Goal: Check status: Check status

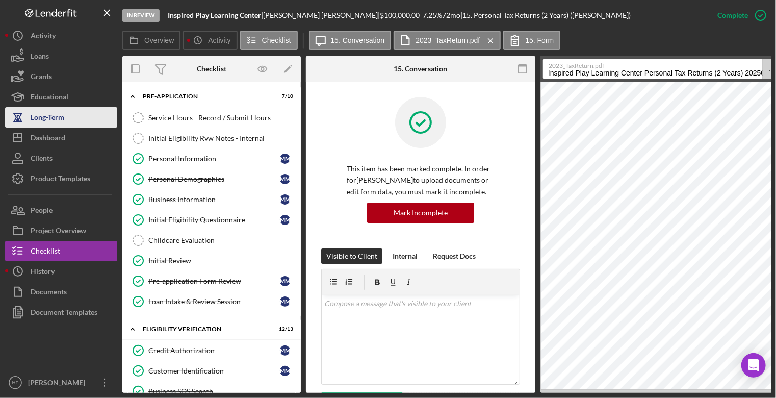
scroll to position [664, 0]
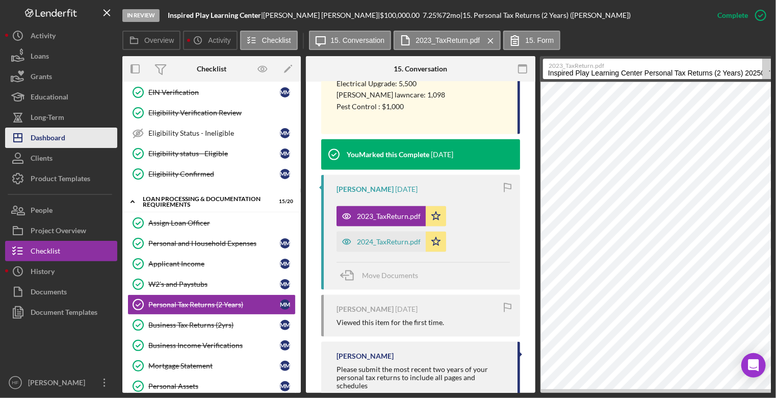
click at [73, 132] on button "Icon/Dashboard Dashboard" at bounding box center [61, 138] width 112 height 20
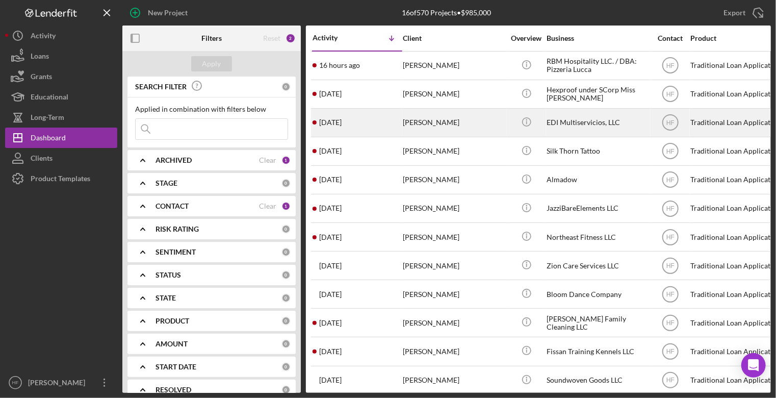
click at [476, 131] on div "[PERSON_NAME]" at bounding box center [454, 122] width 102 height 27
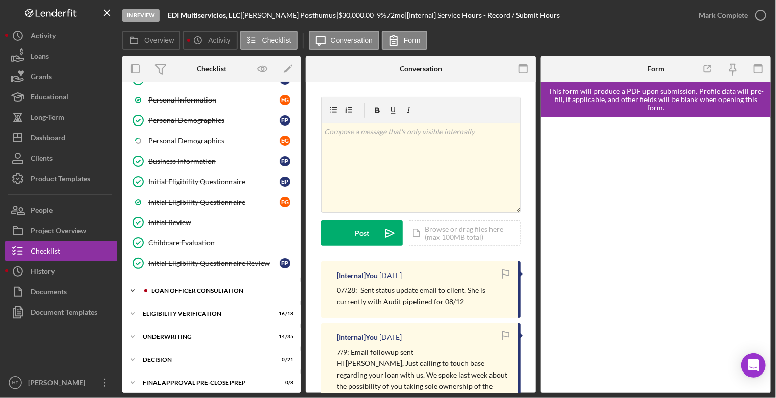
scroll to position [102, 0]
click at [135, 289] on icon "Icon/Expander" at bounding box center [132, 290] width 20 height 20
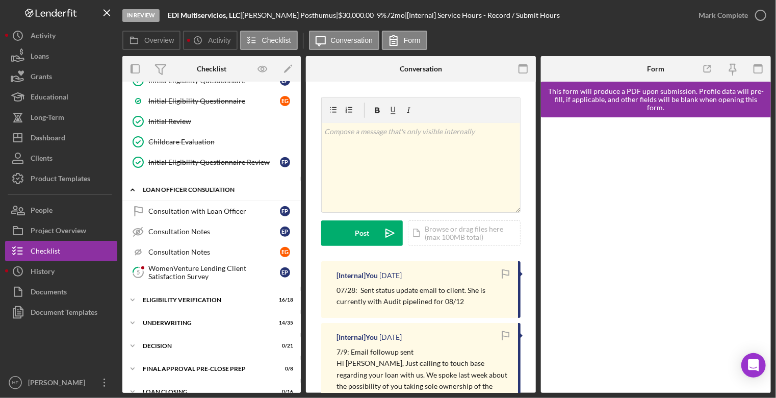
scroll to position [255, 0]
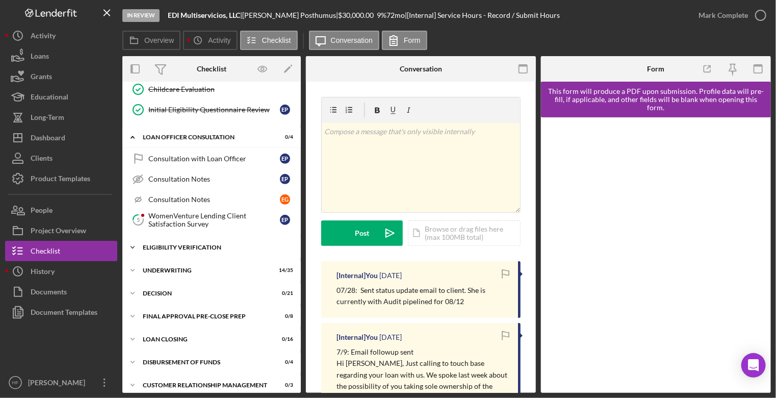
click at [178, 244] on div "Eligibility Verification" at bounding box center [215, 247] width 145 height 6
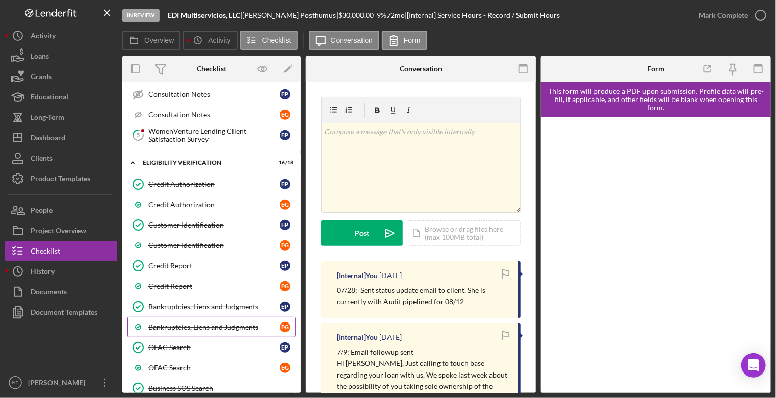
scroll to position [357, 0]
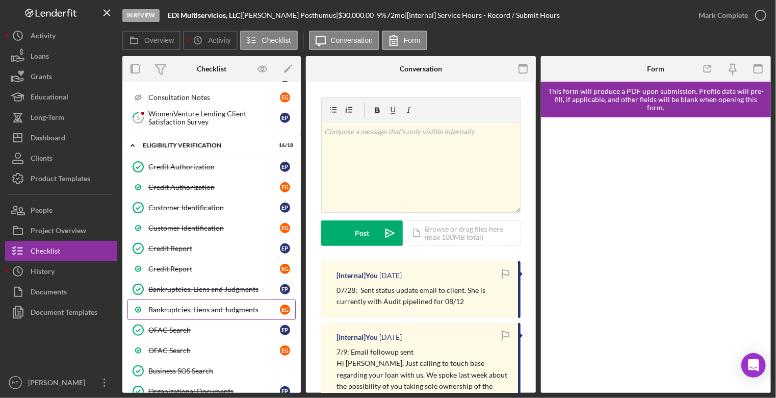
click at [195, 306] on div "Bankruptcies, Liens and Judgments" at bounding box center [214, 310] width 132 height 8
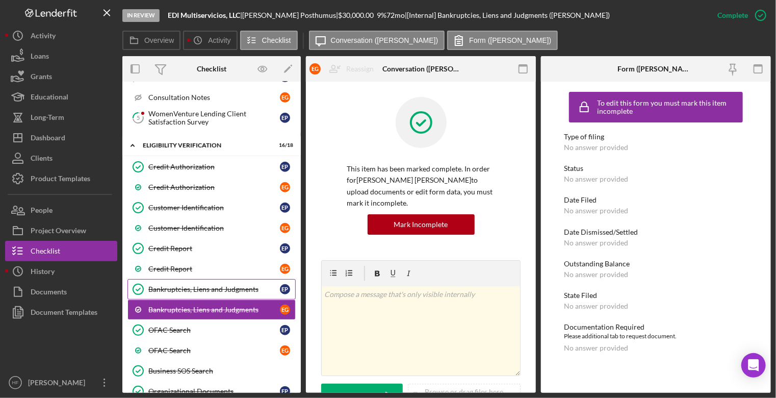
click at [209, 279] on link "Bankruptcies, Liens and Judgments Bankruptcies, Liens and Judgments E P" at bounding box center [212, 289] width 168 height 20
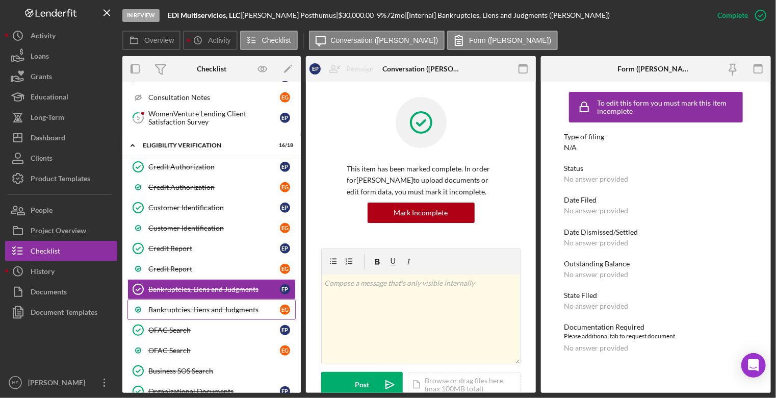
click at [202, 311] on link "Bankruptcies, Liens and Judgments E G" at bounding box center [212, 309] width 168 height 20
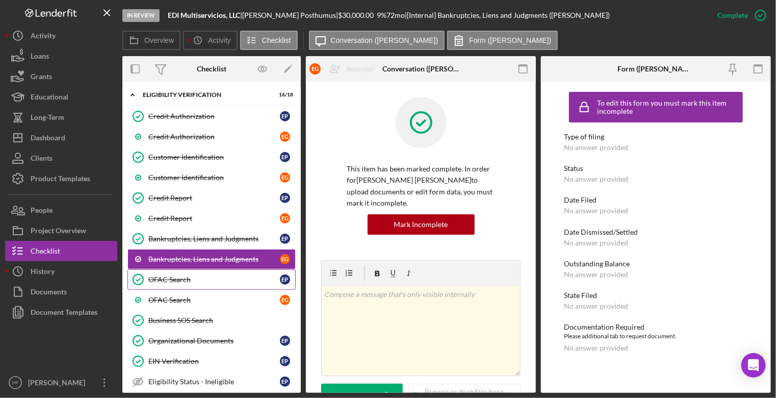
scroll to position [408, 0]
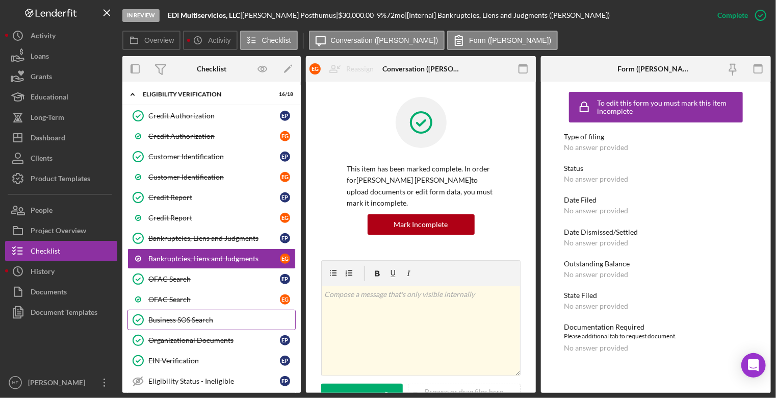
click at [211, 316] on div "Business SOS Search" at bounding box center [221, 320] width 147 height 8
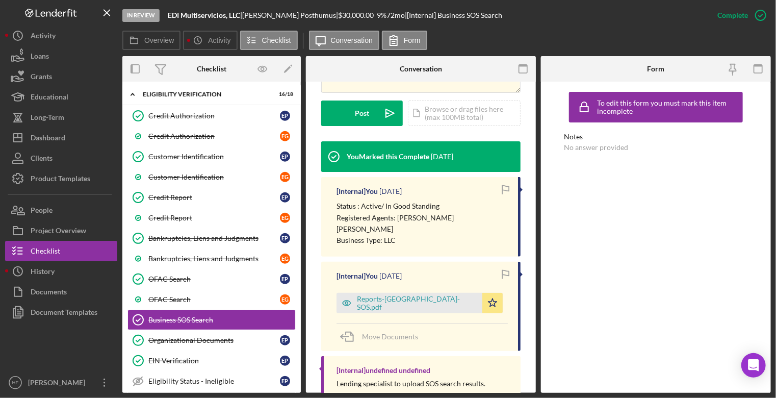
scroll to position [306, 0]
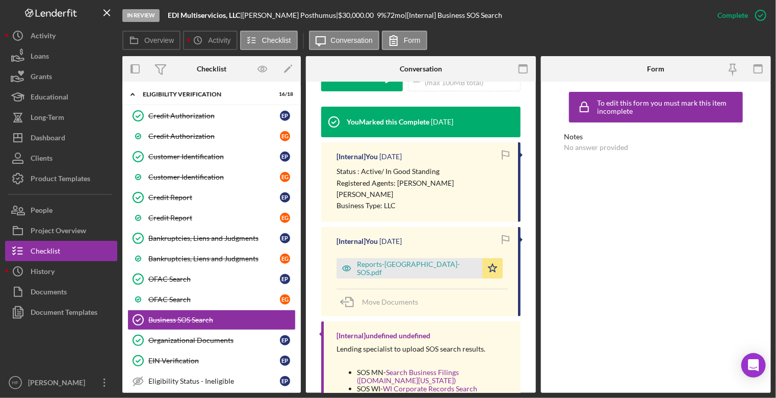
click at [367, 268] on div "[Internal] You [DATE] Reports-MN-SOS.pdf Icon/Star Move Documents" at bounding box center [420, 271] width 199 height 89
click at [379, 260] on div "Reports-[GEOGRAPHIC_DATA]-SOS.pdf" at bounding box center [417, 268] width 120 height 16
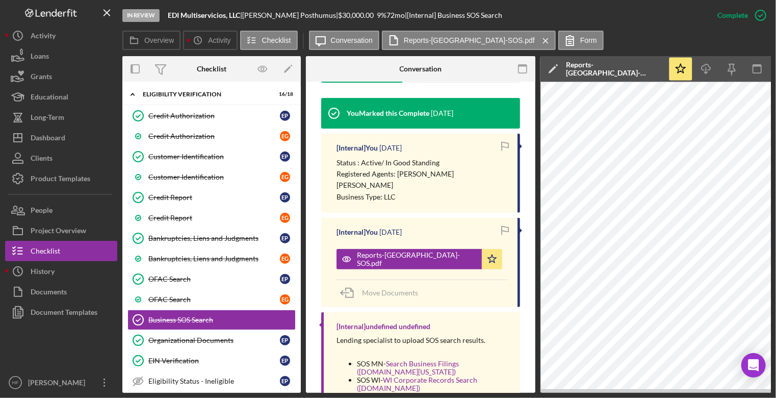
scroll to position [346, 0]
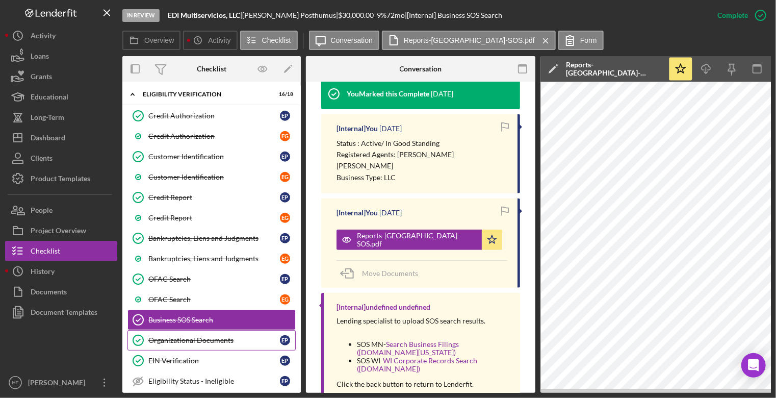
click at [237, 336] on div "Organizational Documents" at bounding box center [214, 340] width 132 height 8
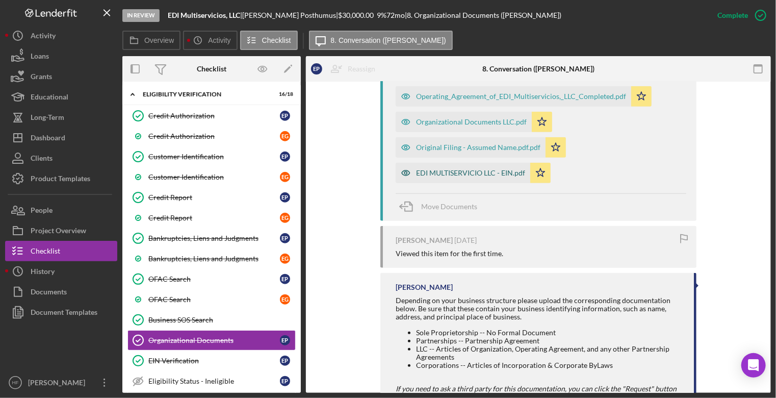
scroll to position [408, 0]
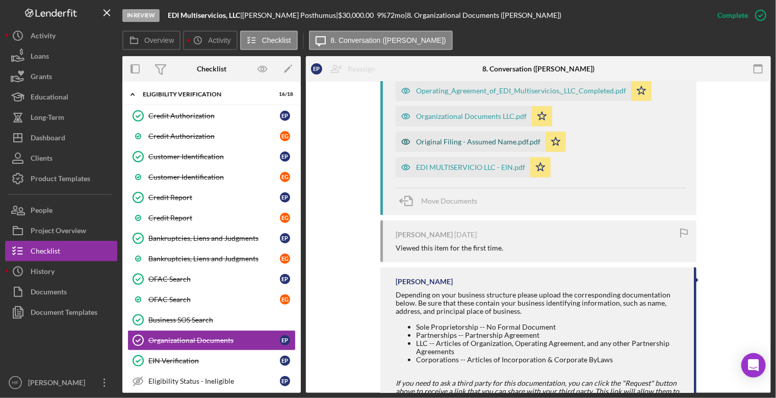
click at [479, 139] on div "Original Filing - Assumed Name.pdf.pdf" at bounding box center [478, 142] width 124 height 8
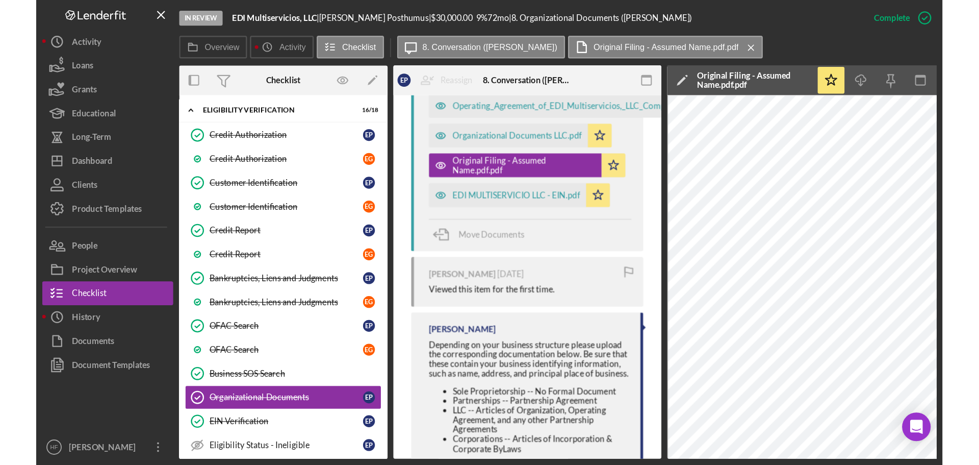
scroll to position [393, 0]
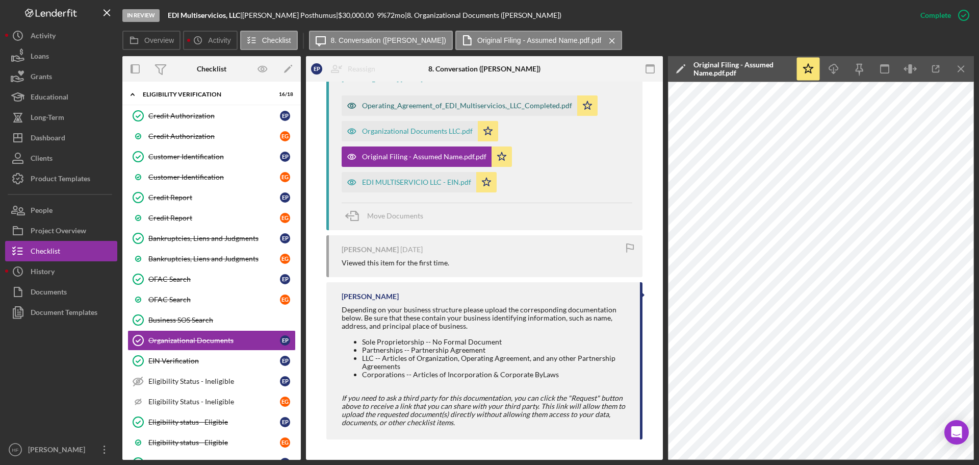
click at [505, 99] on div "Operating_Agreement_of_EDI_Multiservicios,_LLC_Completed.pdf" at bounding box center [460, 105] width 236 height 20
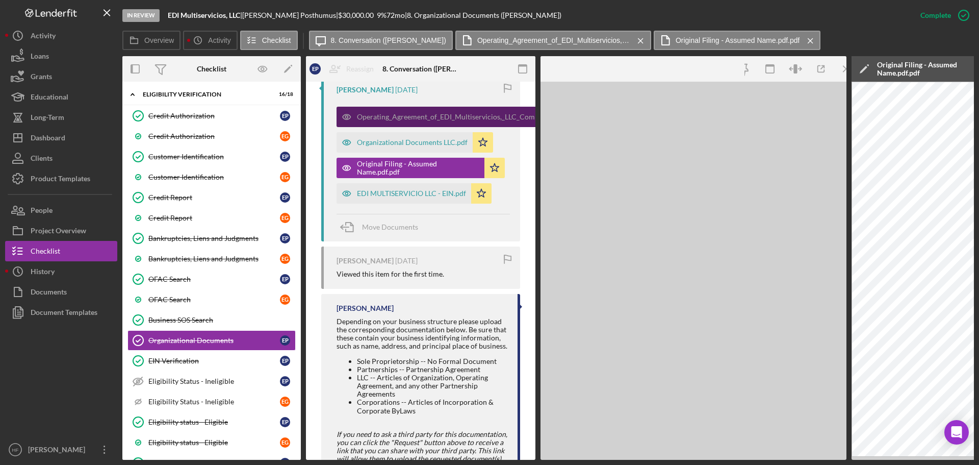
scroll to position [405, 0]
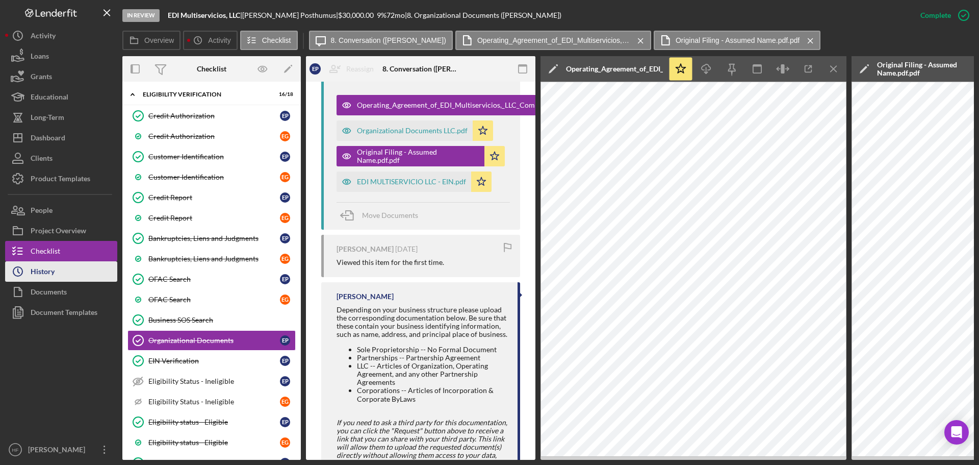
click at [76, 275] on button "Icon/History History" at bounding box center [61, 271] width 112 height 20
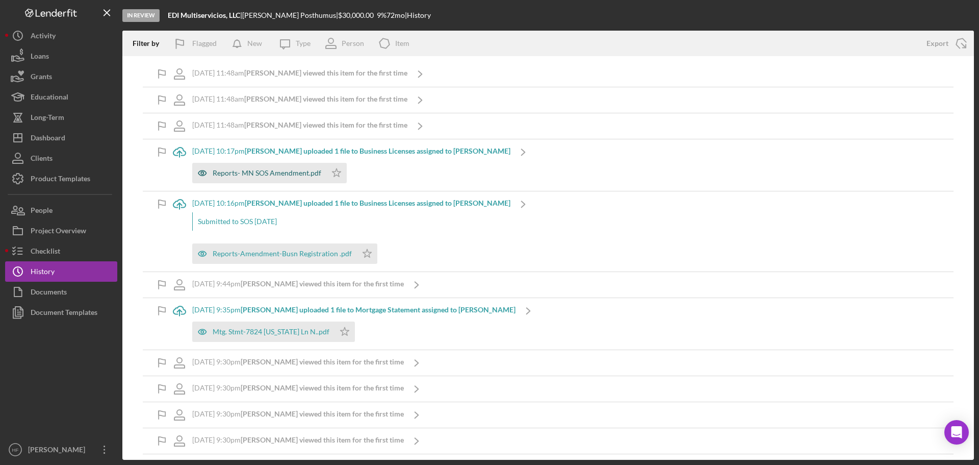
click at [268, 169] on div "Reports- MN SOS Amendment.pdf" at bounding box center [267, 173] width 109 height 8
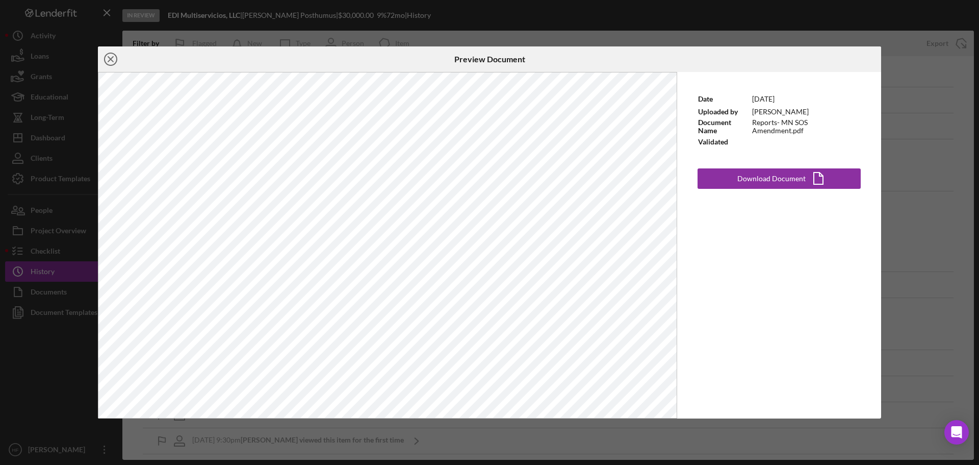
click at [112, 55] on icon "Icon/Close" at bounding box center [111, 59] width 26 height 26
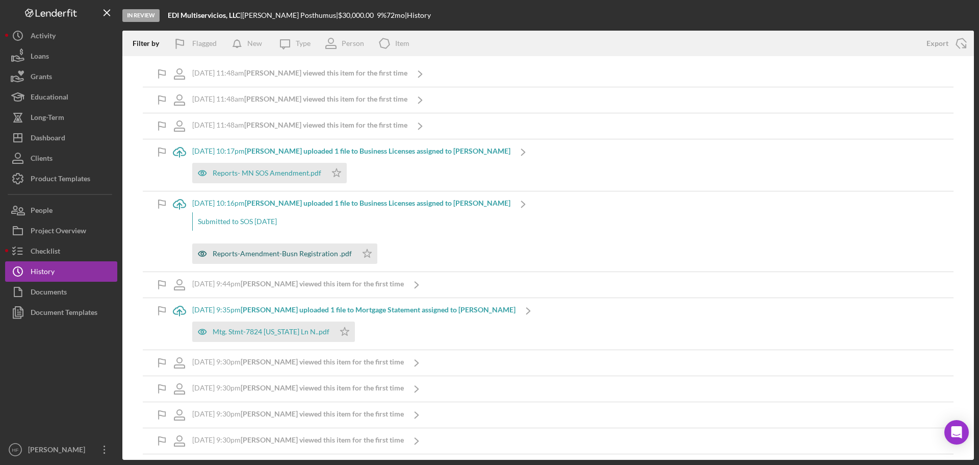
click at [275, 255] on div "Reports-Amendment-Busn Registration .pdf" at bounding box center [282, 253] width 139 height 8
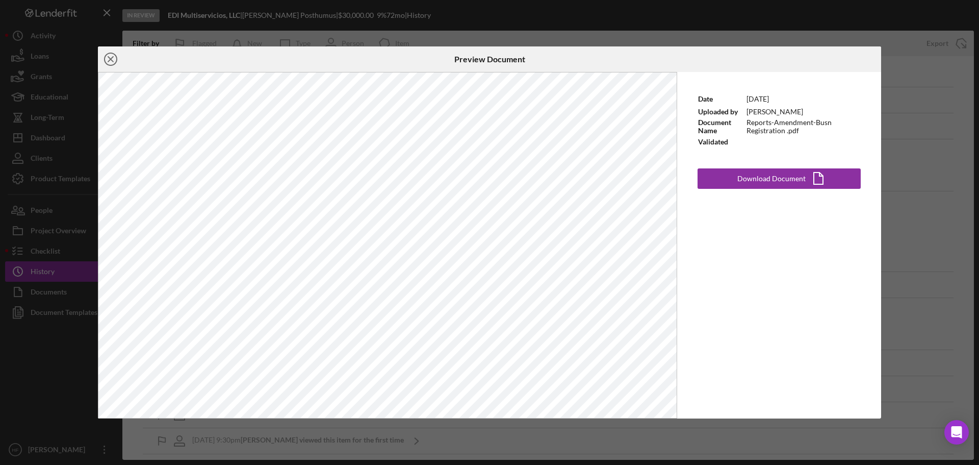
click at [109, 61] on line at bounding box center [110, 59] width 5 height 5
